Goal: Information Seeking & Learning: Learn about a topic

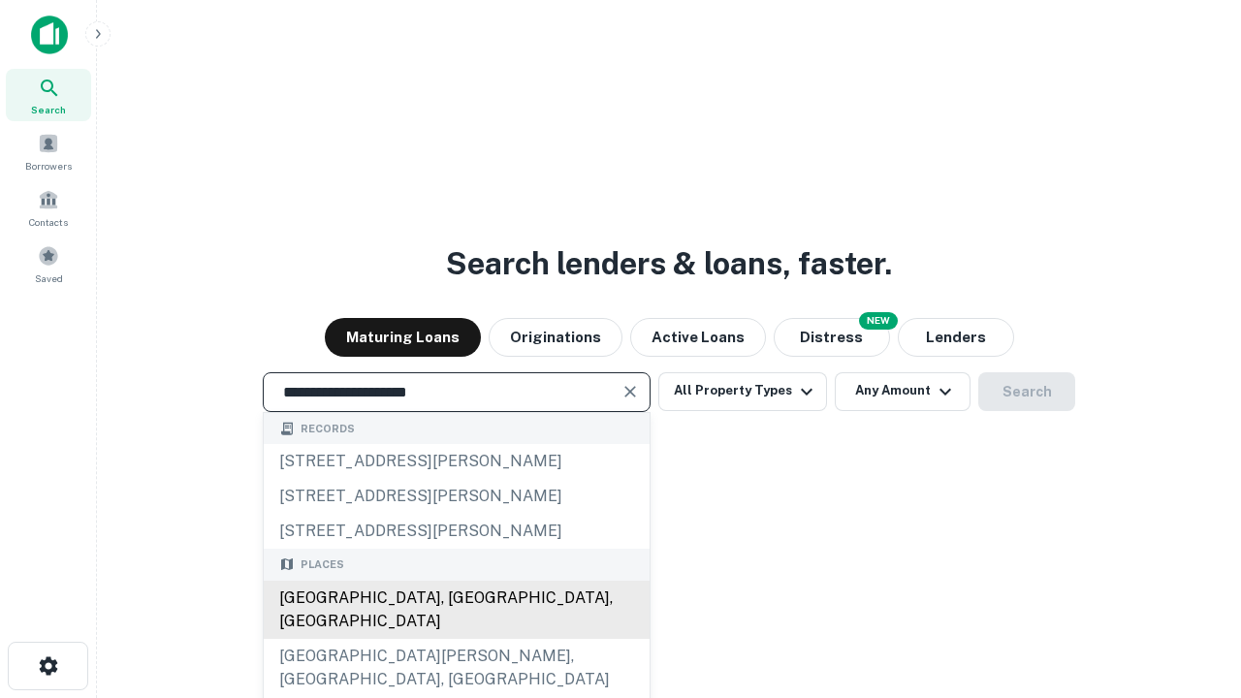
click at [456, 639] on div "[GEOGRAPHIC_DATA], [GEOGRAPHIC_DATA], [GEOGRAPHIC_DATA]" at bounding box center [457, 610] width 386 height 58
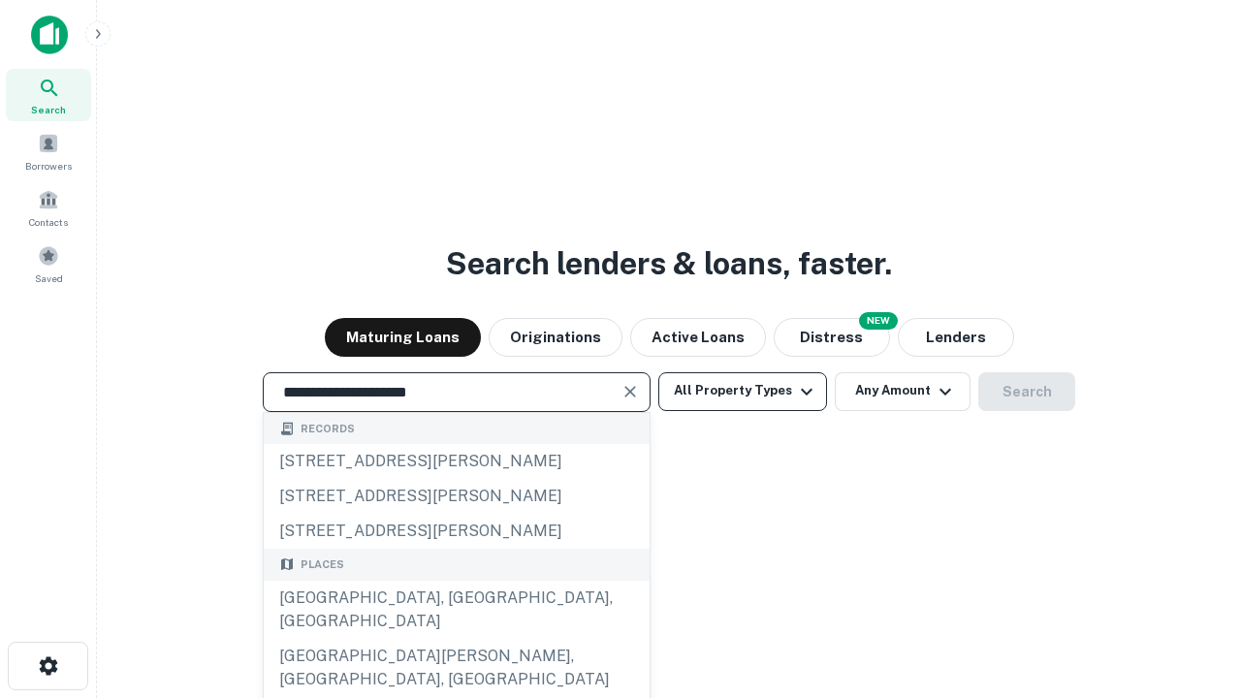
type input "**********"
click at [743, 391] on button "All Property Types" at bounding box center [742, 391] width 169 height 39
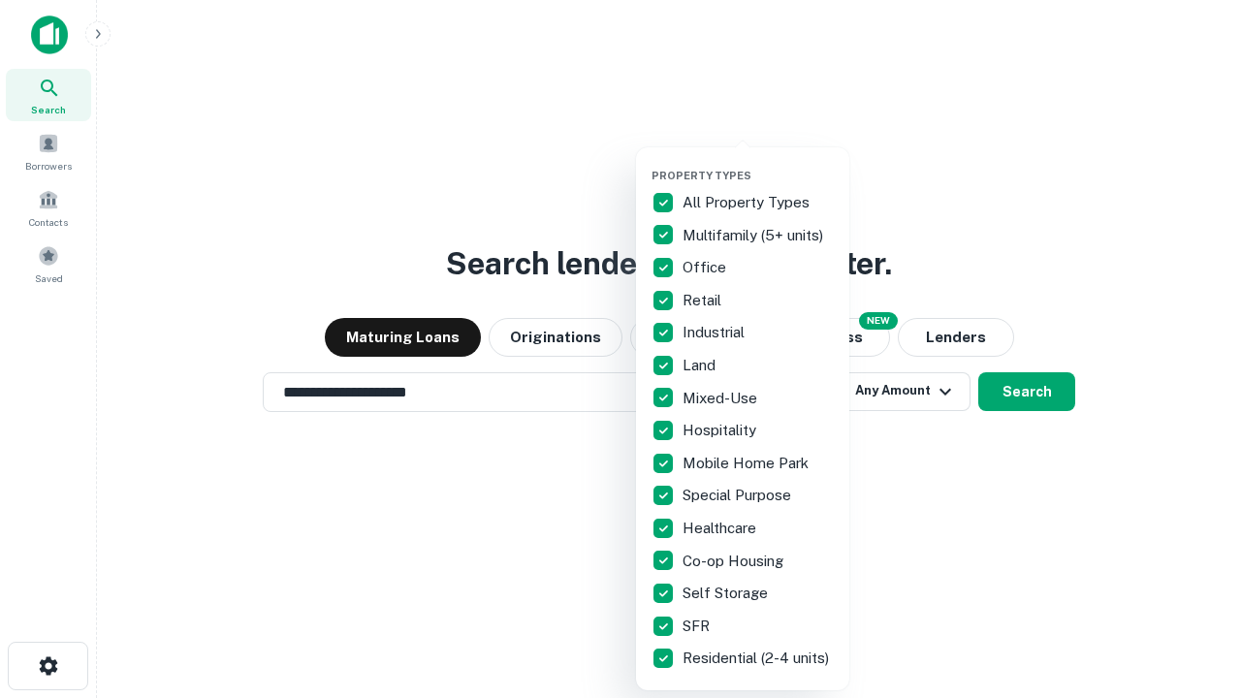
click at [758, 163] on button "button" at bounding box center [757, 163] width 213 height 1
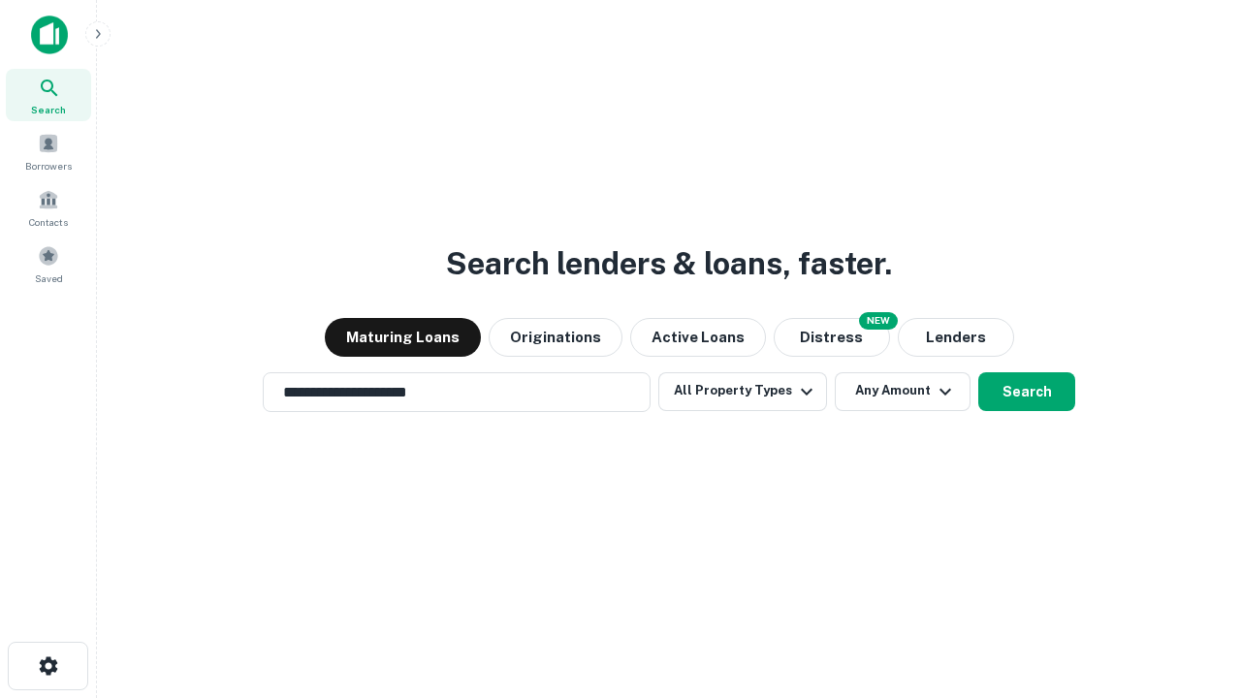
scroll to position [30, 0]
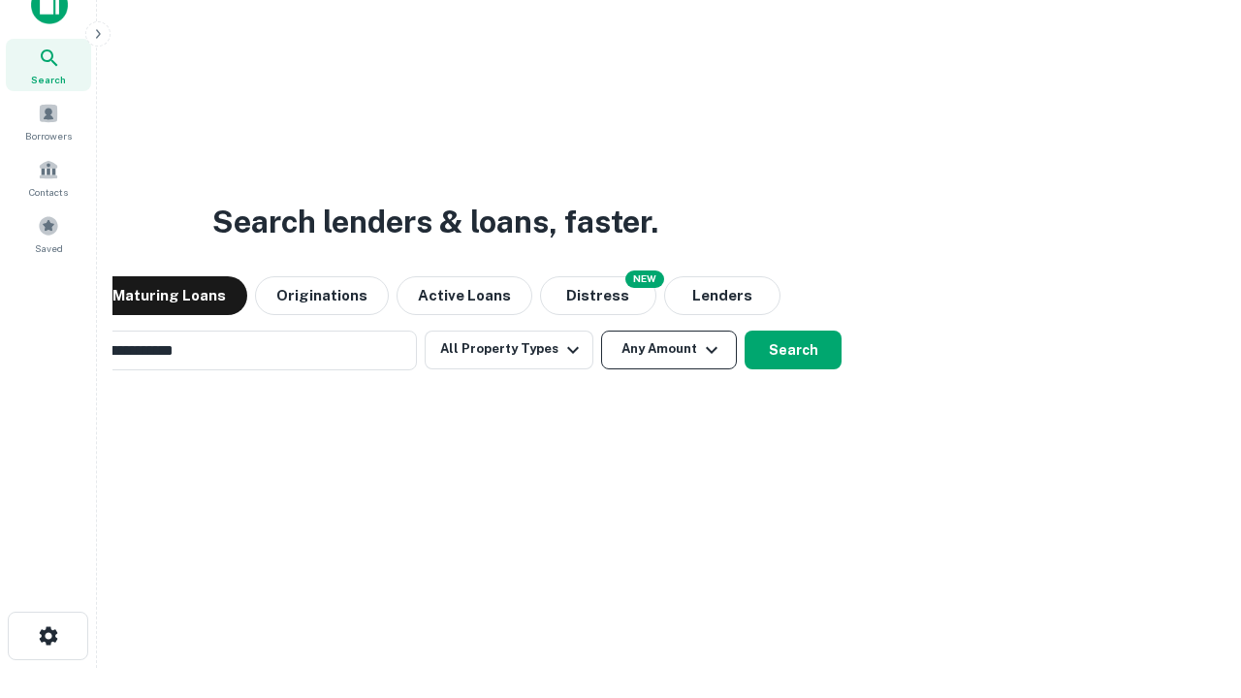
click at [601, 331] on button "Any Amount" at bounding box center [669, 350] width 136 height 39
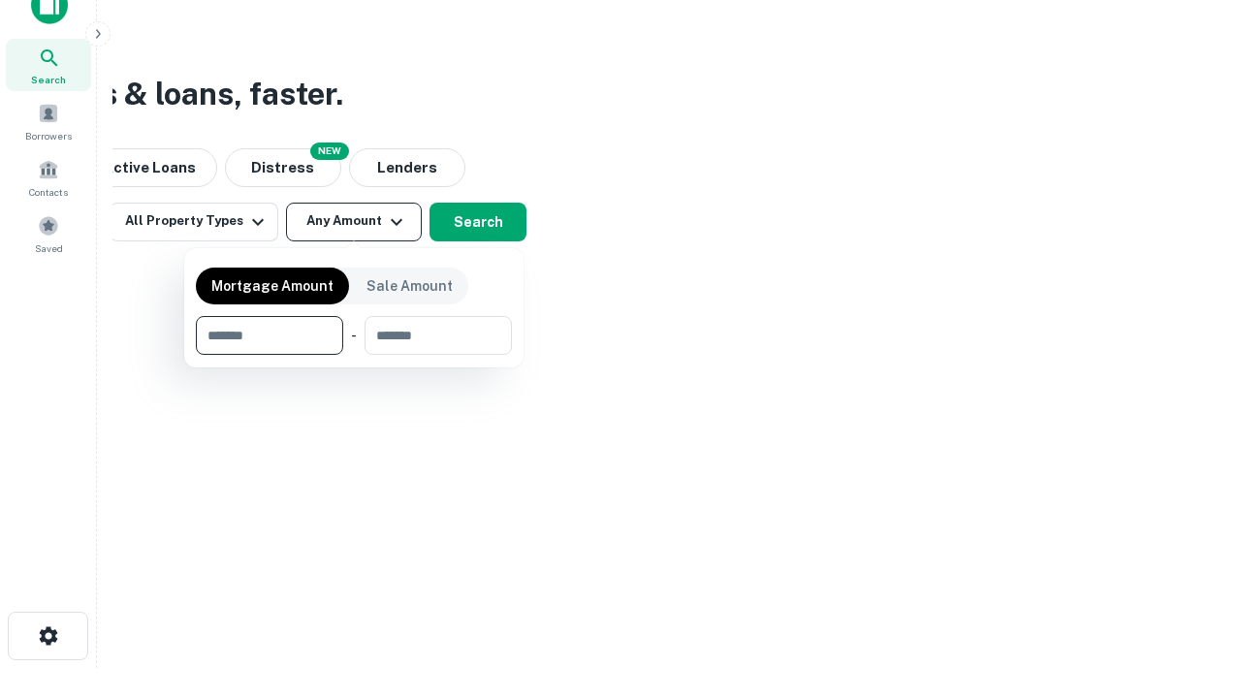
scroll to position [31, 0]
type input "*******"
click at [354, 355] on button "button" at bounding box center [354, 355] width 316 height 1
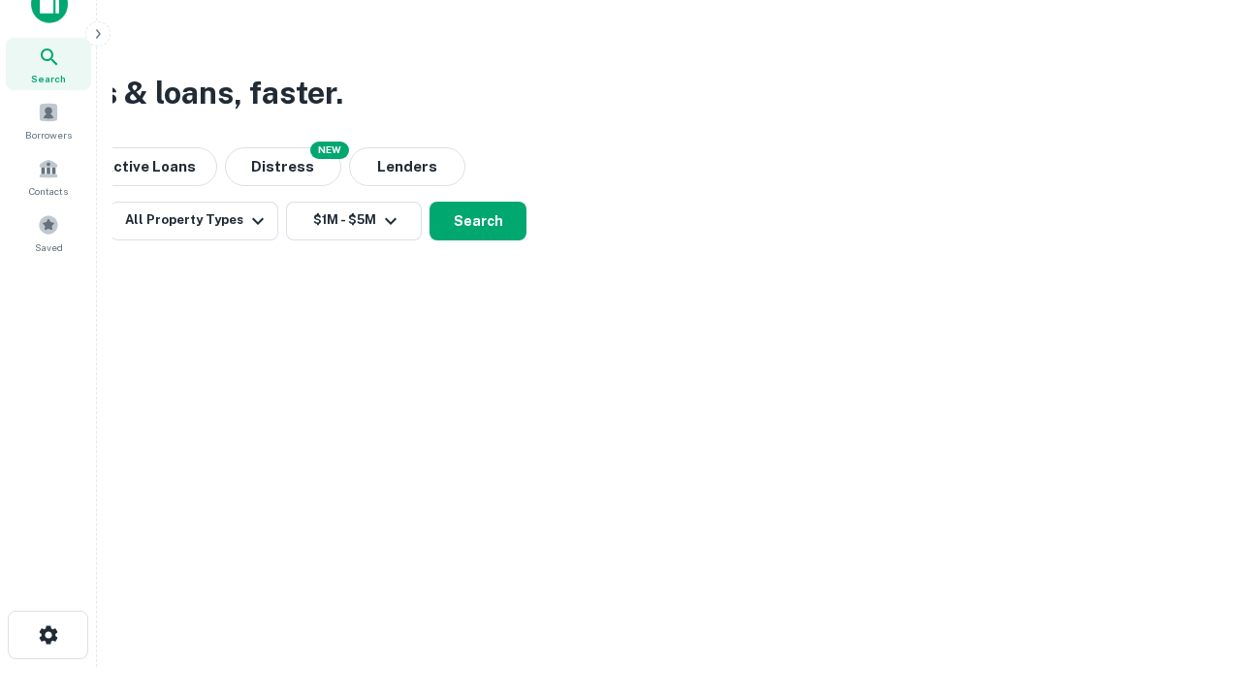
scroll to position [12, 358]
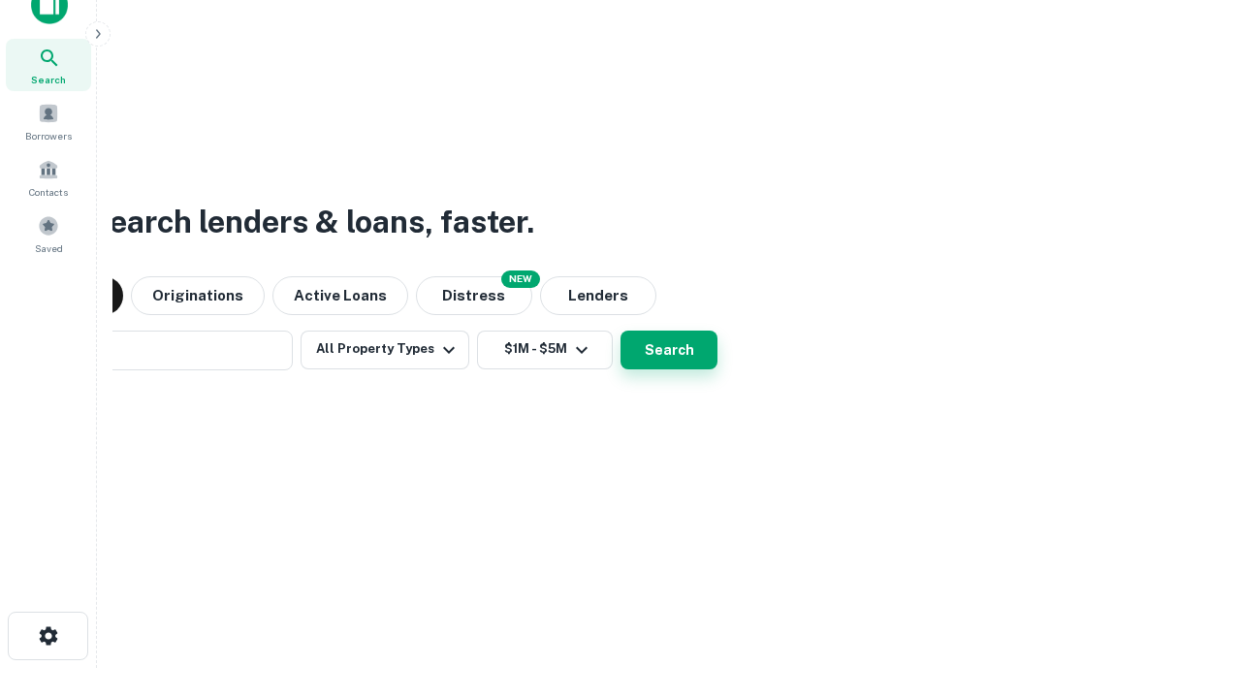
click at [620, 331] on button "Search" at bounding box center [668, 350] width 97 height 39
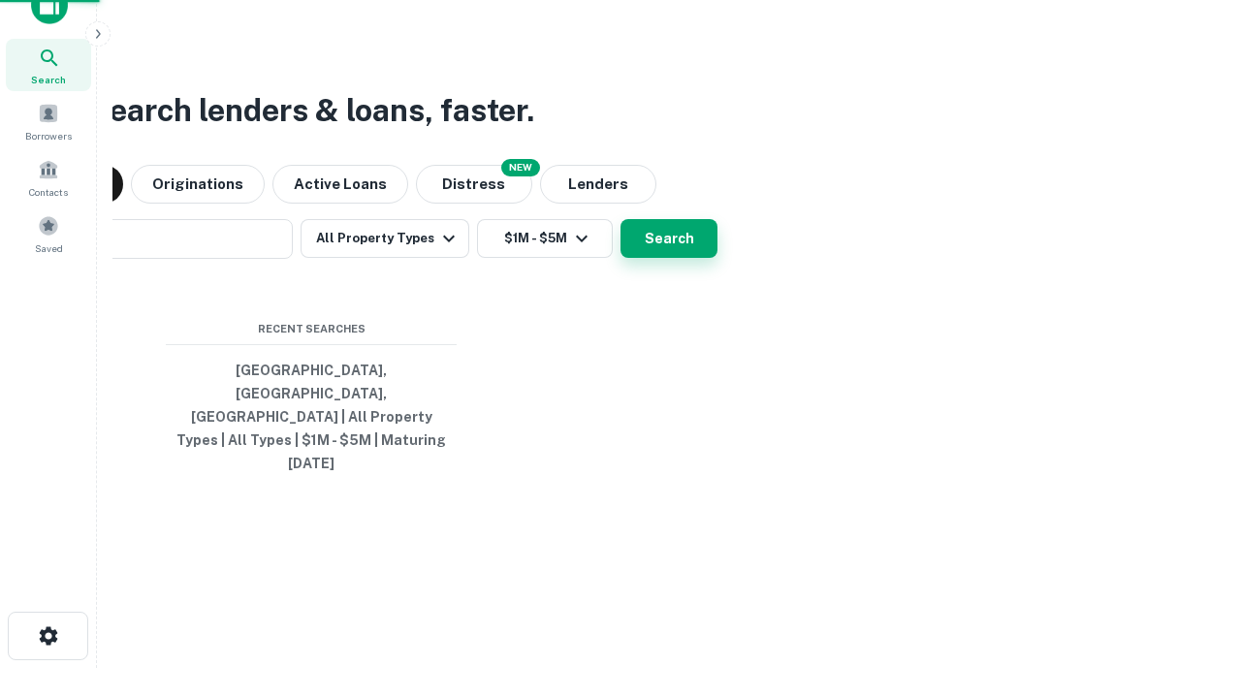
scroll to position [51, 549]
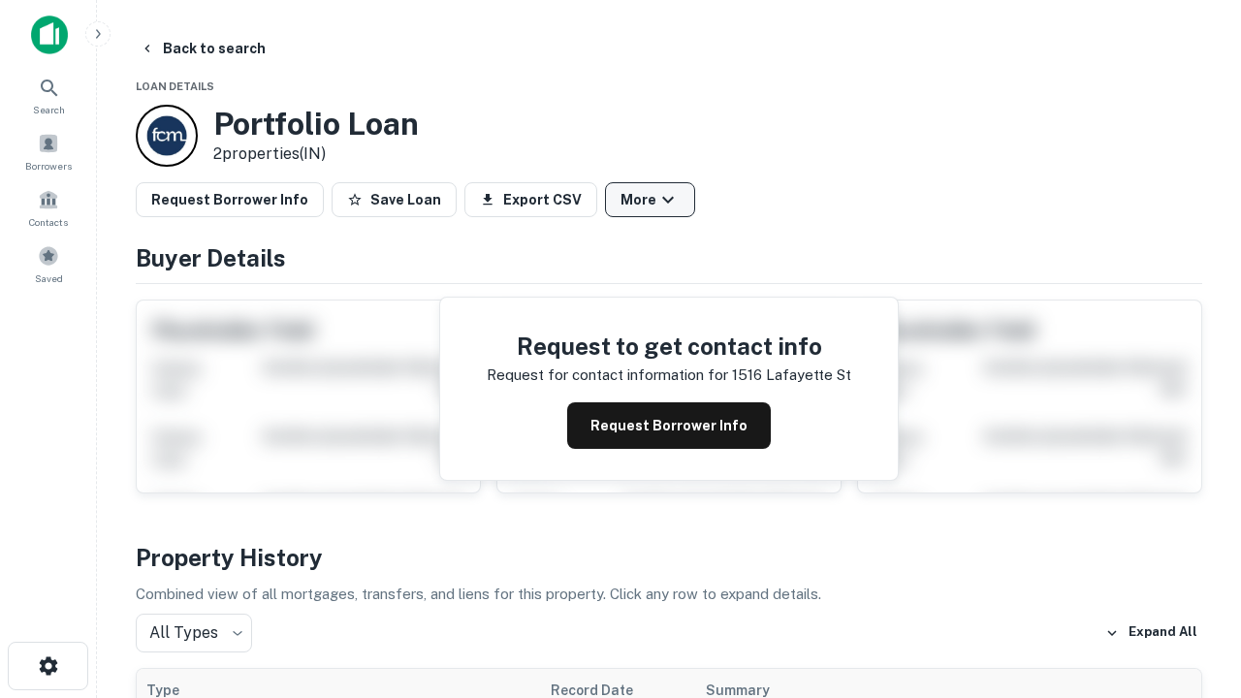
click at [649, 200] on button "More" at bounding box center [650, 199] width 90 height 35
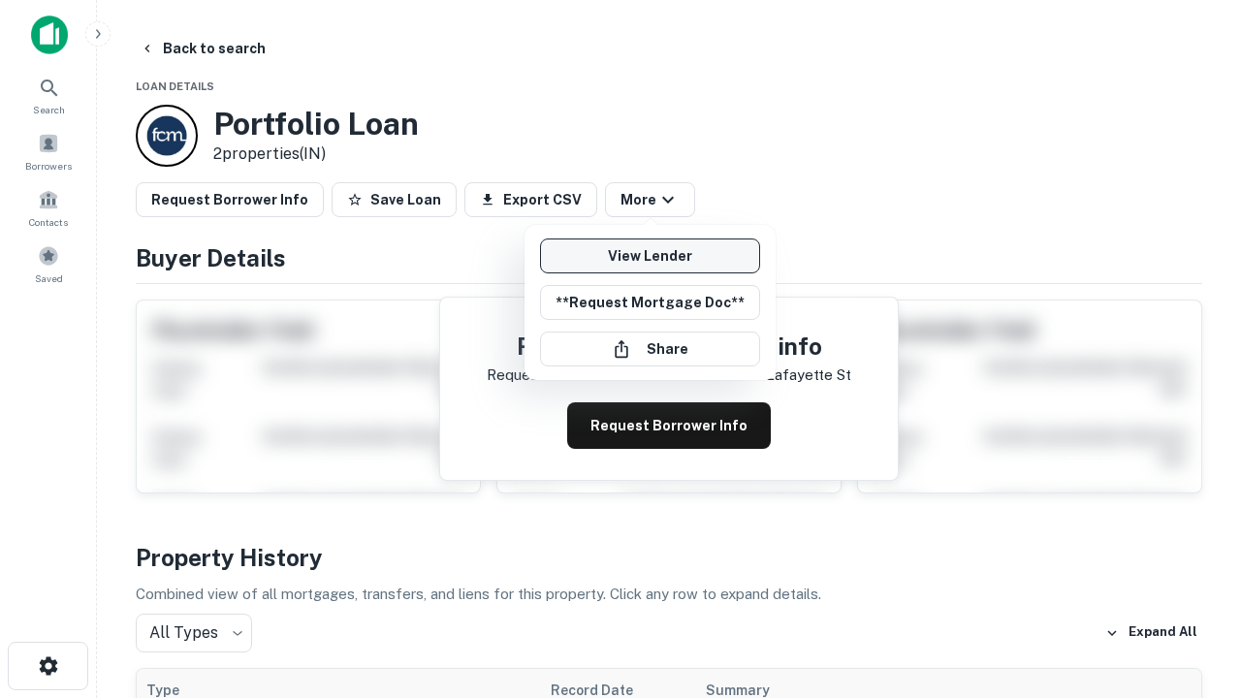
click at [649, 256] on link "View Lender" at bounding box center [650, 255] width 220 height 35
